Goal: Navigation & Orientation: Find specific page/section

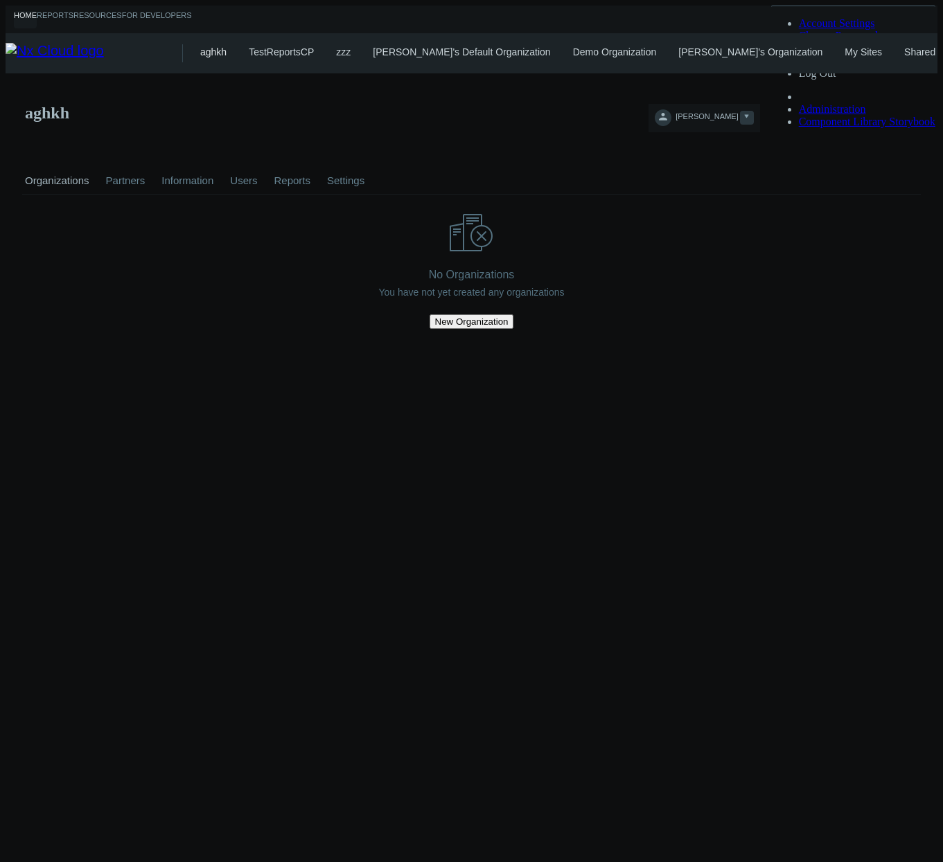
click at [670, 109] on icon at bounding box center [663, 116] width 14 height 14
click at [836, 79] on span "Log Out" at bounding box center [817, 73] width 37 height 12
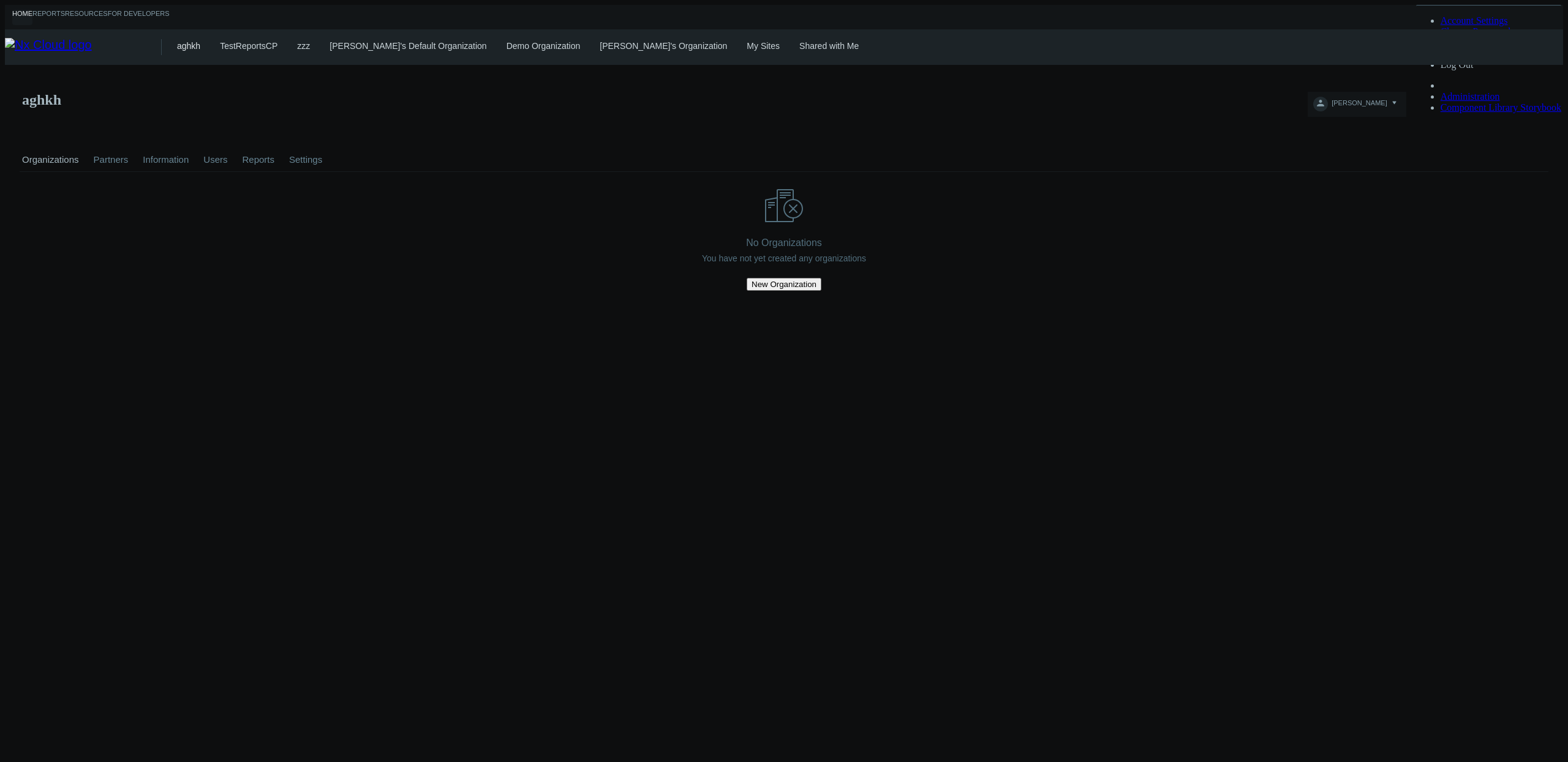
click at [710, 49] on div "aghkh TestReportsCP zzz azaretskaya's Default Organization Demo Organization ka…" at bounding box center [870, 47] width 1387 height 35
click at [746, 46] on link "My Sites" at bounding box center [762, 45] width 33 height 10
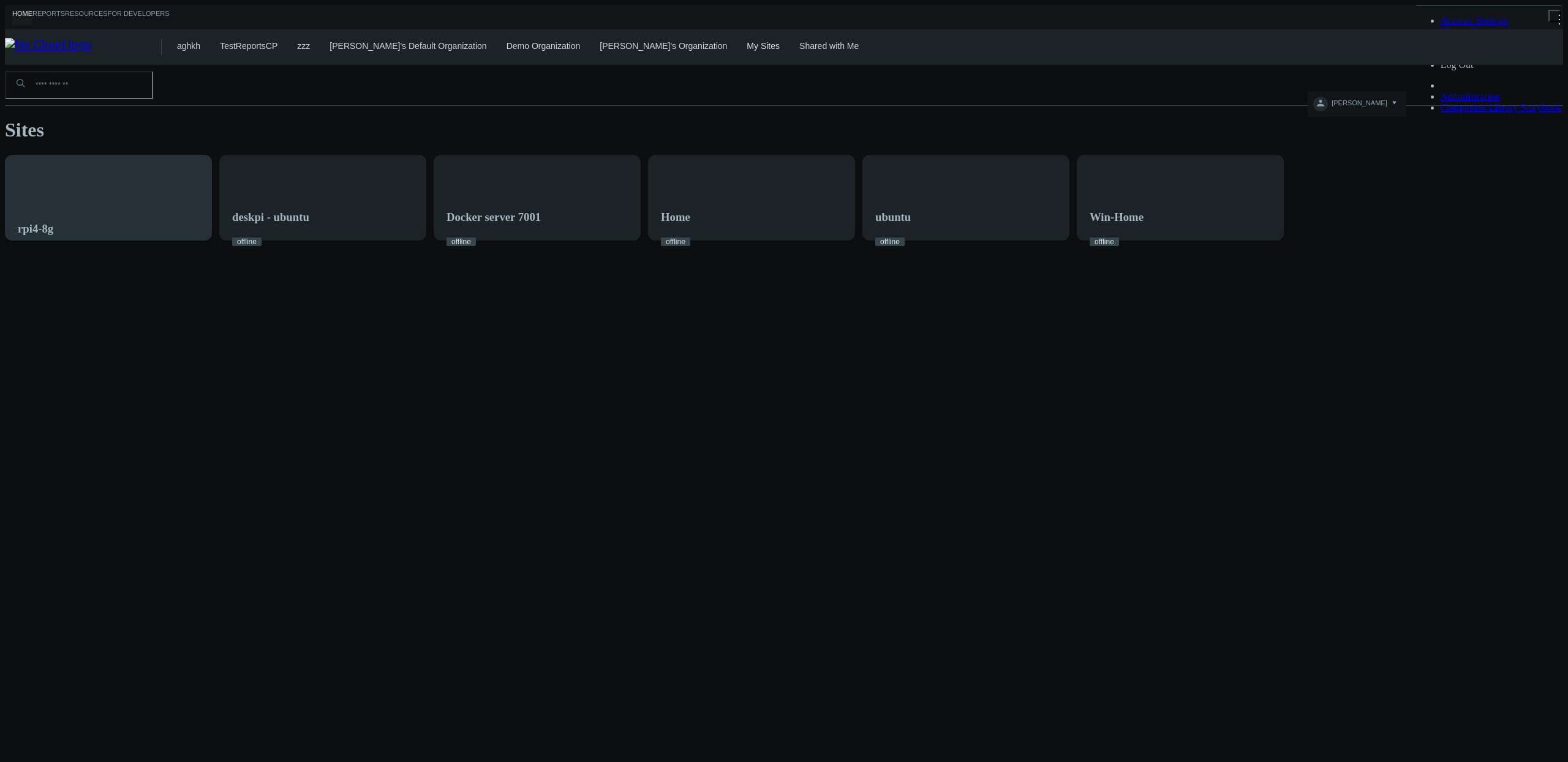
click at [211, 172] on div "rpi4-8g" at bounding box center [108, 205] width 206 height 99
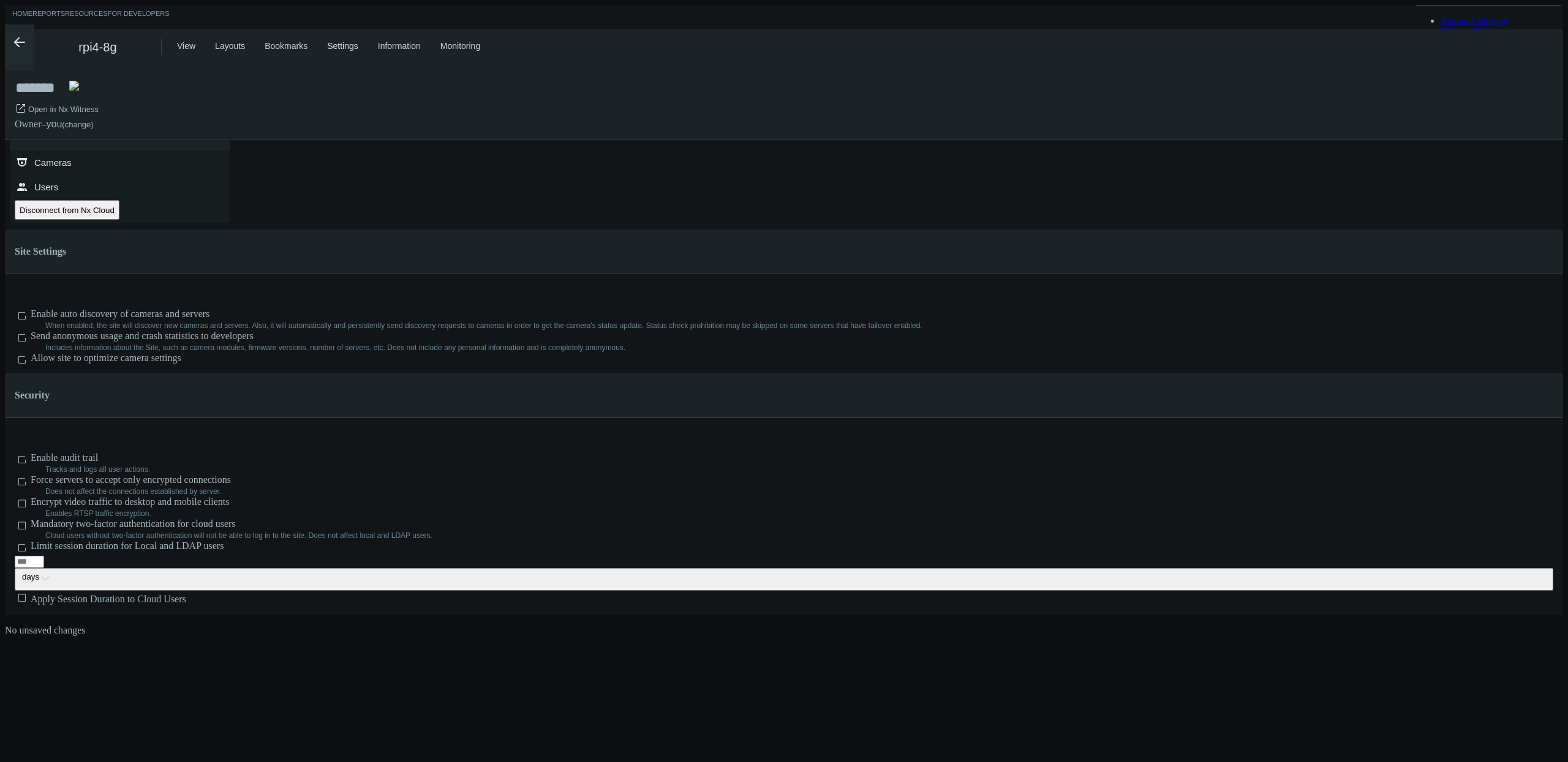
click at [236, 45] on link "Layouts" at bounding box center [230, 45] width 30 height 10
click at [960, 155] on nx-system-settings-component ".st0{fill-rule:evenodd;clip-rule:evenodd;fill:#2B383F;} Site Administration ***…" at bounding box center [784, 349] width 1558 height 570
